Goal: Find specific page/section: Find specific page/section

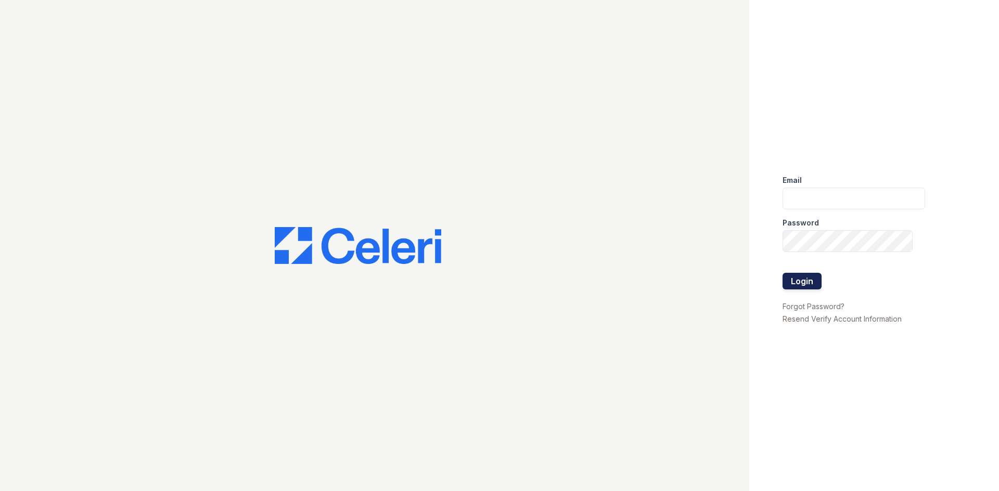
type input "[EMAIL_ADDRESS][DOMAIN_NAME]"
click at [816, 276] on button "Login" at bounding box center [801, 281] width 39 height 17
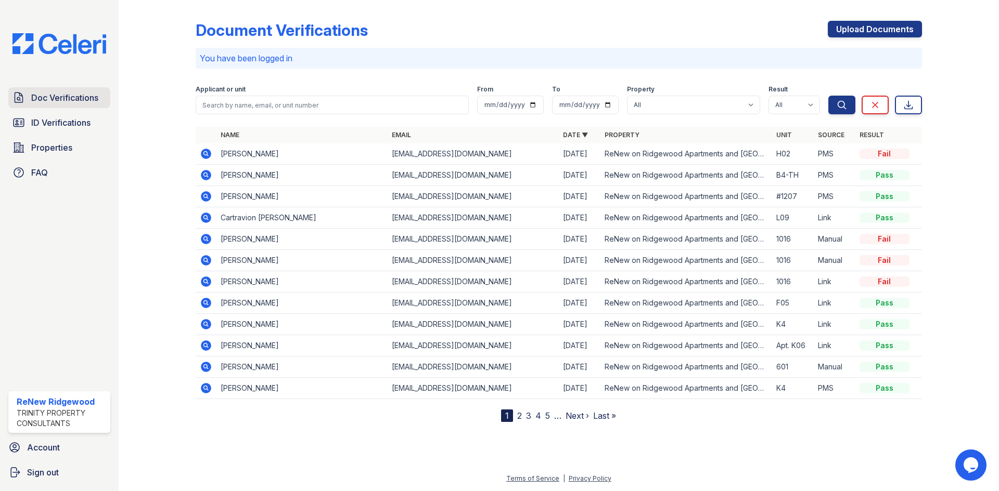
click at [102, 101] on link "Doc Verifications" at bounding box center [59, 97] width 102 height 21
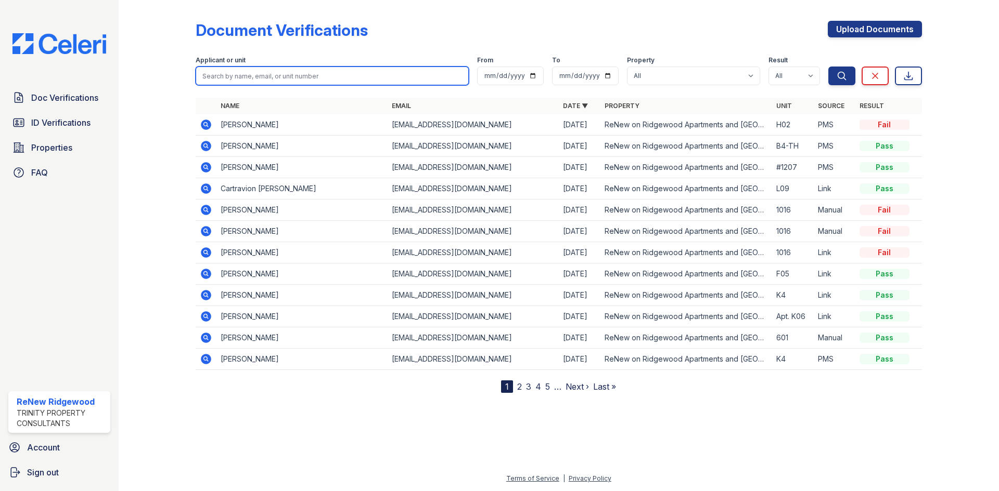
click at [264, 81] on input "search" at bounding box center [332, 76] width 273 height 19
type input "fabian"
click at [828, 67] on button "Search" at bounding box center [841, 76] width 27 height 19
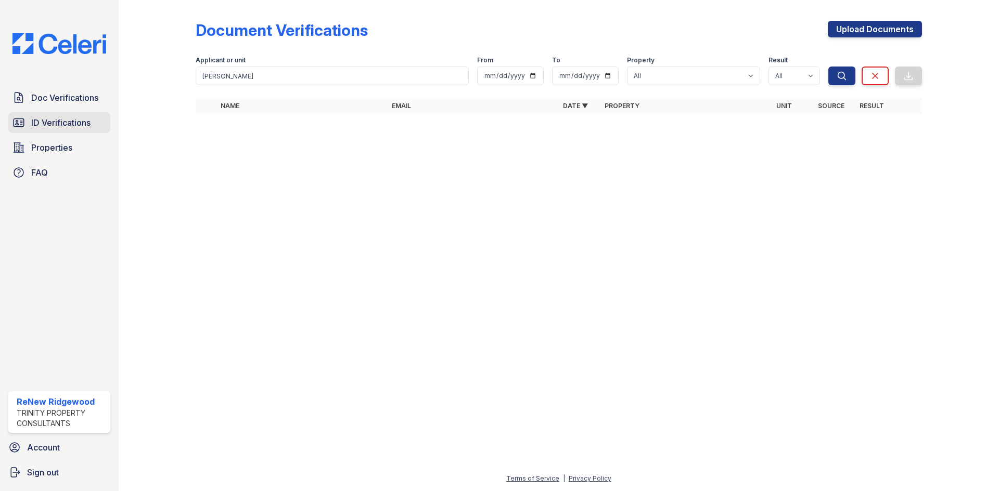
click at [76, 119] on span "ID Verifications" at bounding box center [60, 122] width 59 height 12
